Goal: Transaction & Acquisition: Purchase product/service

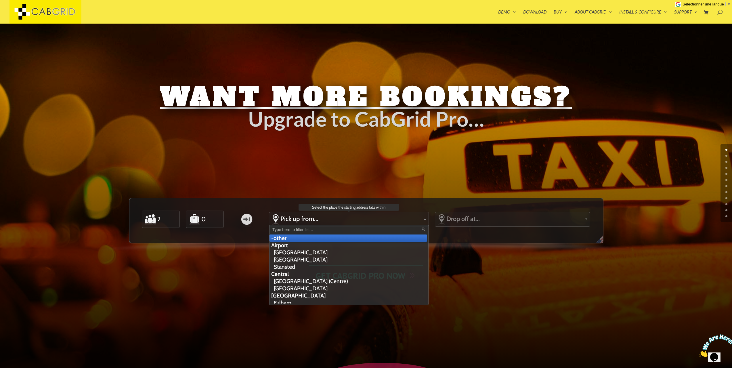
click at [300, 218] on span "Pick up from..." at bounding box center [350, 219] width 141 height 8
click at [286, 244] on li "Airport" at bounding box center [348, 244] width 158 height 7
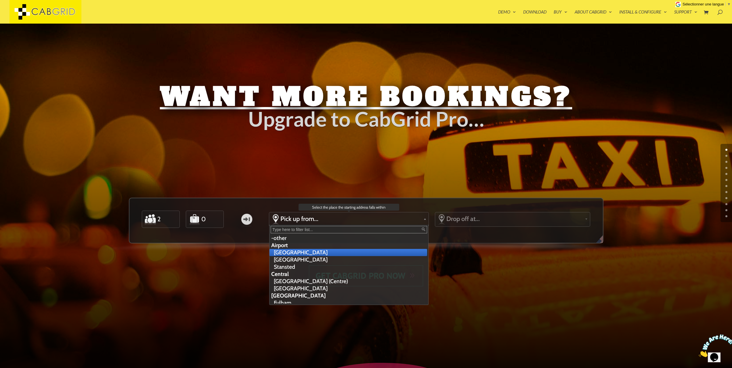
click at [291, 252] on li "[GEOGRAPHIC_DATA]" at bounding box center [348, 252] width 158 height 7
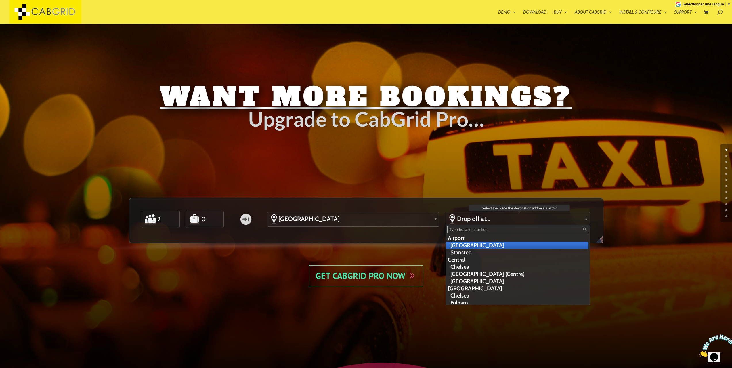
click at [483, 220] on span "Drop off at..." at bounding box center [519, 219] width 125 height 8
click at [455, 253] on li "Stansted" at bounding box center [517, 252] width 142 height 7
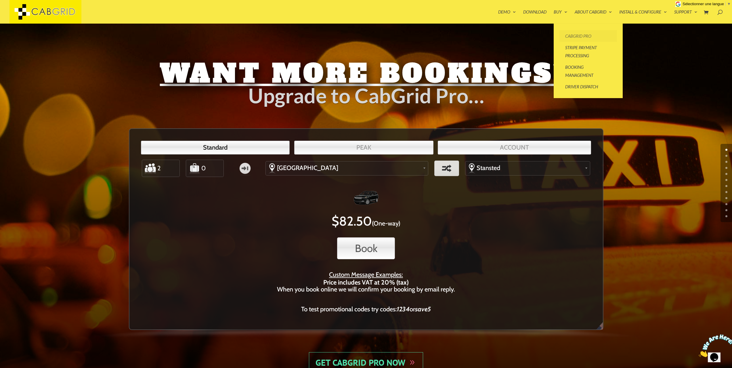
click at [579, 36] on link "CabGrid Pro" at bounding box center [587, 35] width 57 height 11
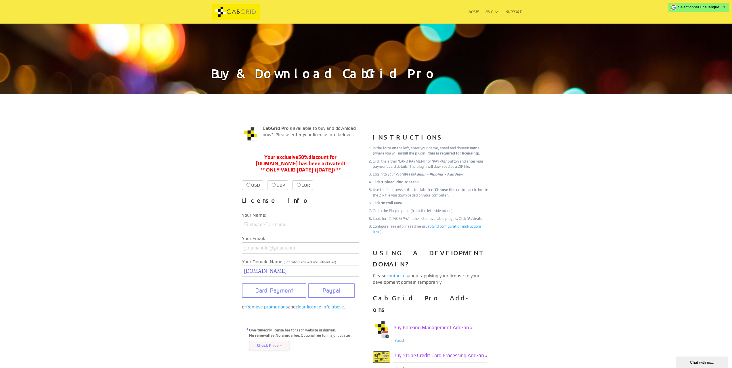
click at [247, 185] on input "USD $39.99 $20.00" at bounding box center [248, 185] width 4 height 4
radio input "true"
click at [249, 185] on input "USD $39.99 $20.00" at bounding box center [248, 185] width 4 height 4
radio input "true"
click at [249, 185] on input "USD $39.99 $20.00" at bounding box center [248, 185] width 4 height 4
